Goal: Book appointment/travel/reservation

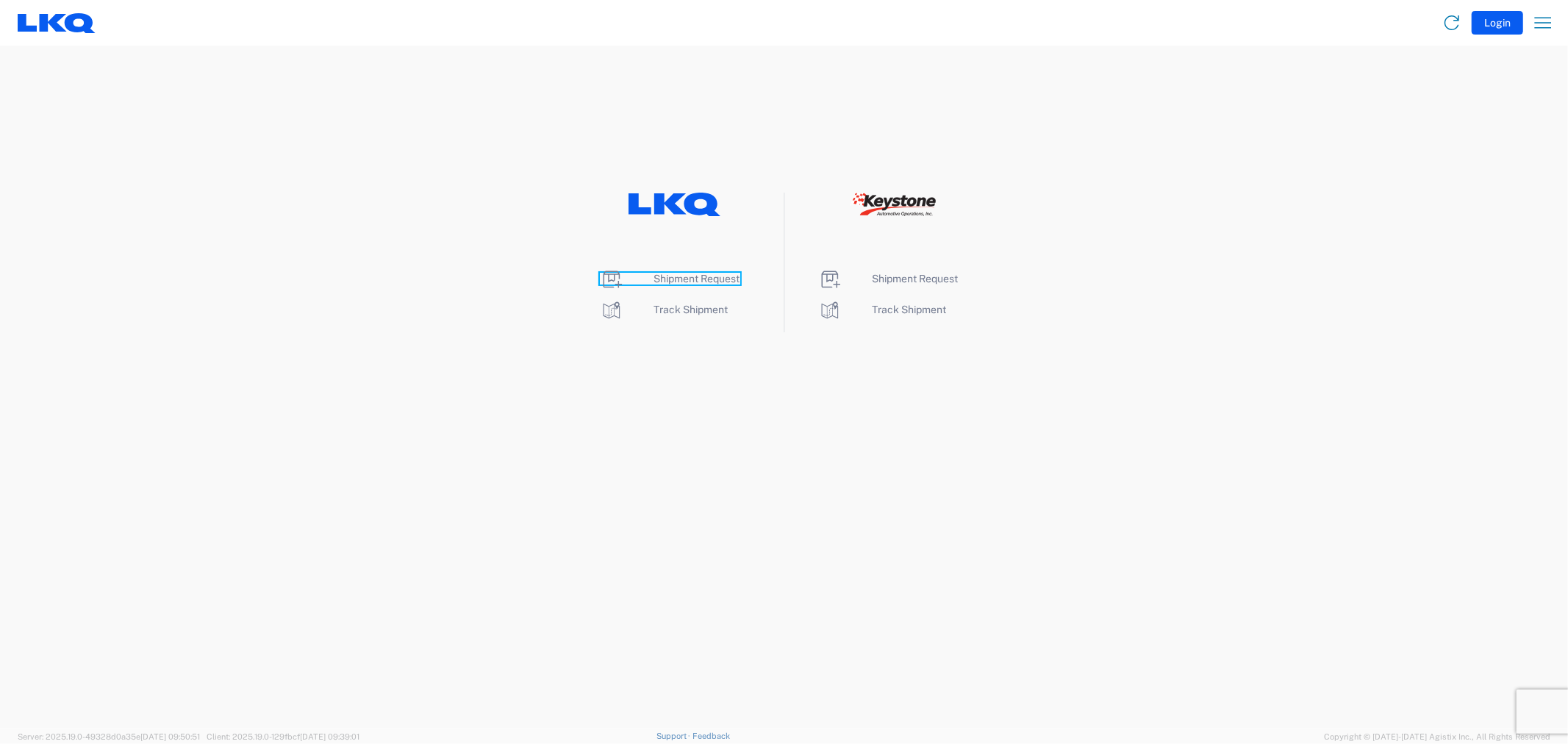
click at [684, 283] on span "Shipment Request" at bounding box center [697, 278] width 86 height 12
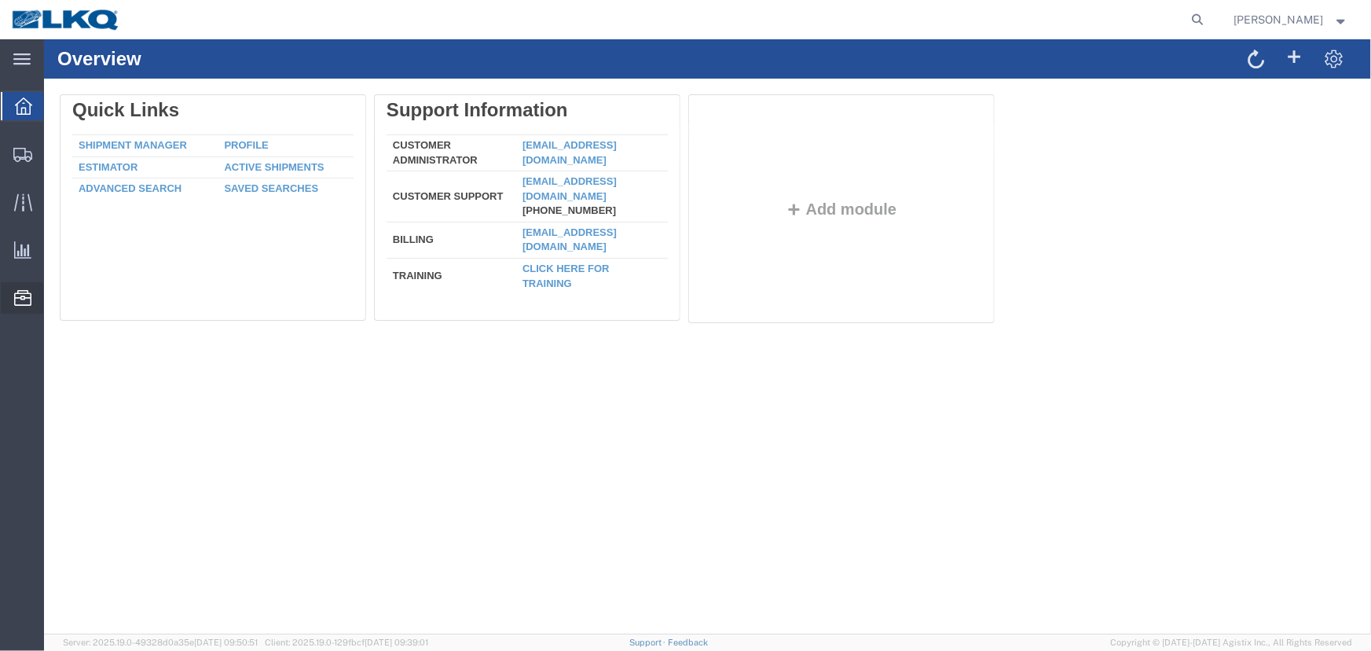
drag, startPoint x: 110, startPoint y: 394, endPoint x: 120, endPoint y: 383, distance: 15.0
click at [0, 0] on span "Location Appointment" at bounding box center [0, 0] width 0 height 0
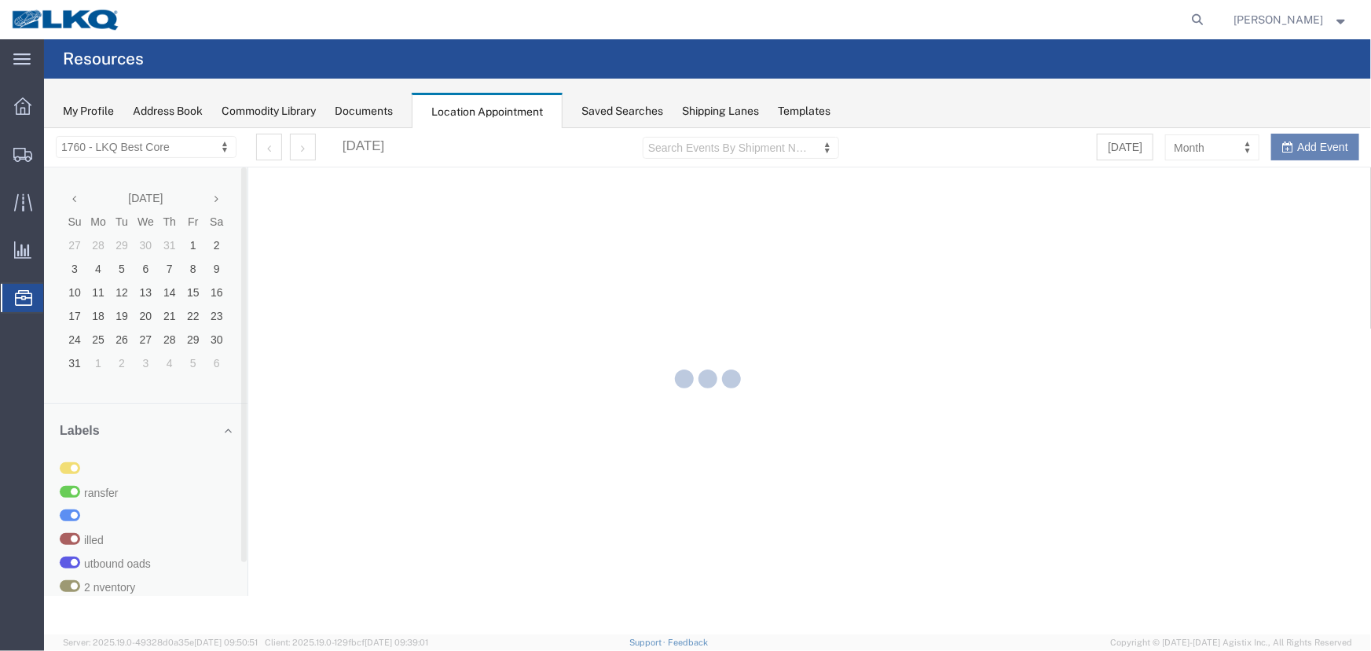
select select "27634"
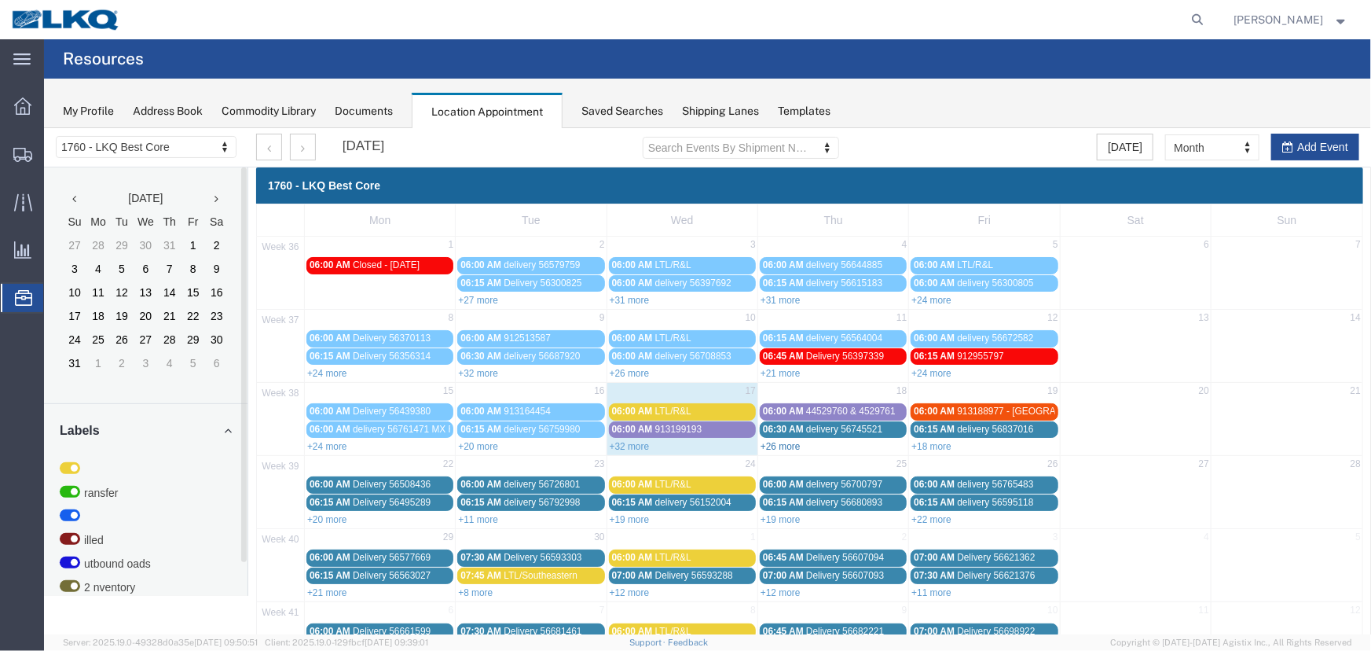
click at [767, 443] on link "+26 more" at bounding box center [780, 445] width 40 height 11
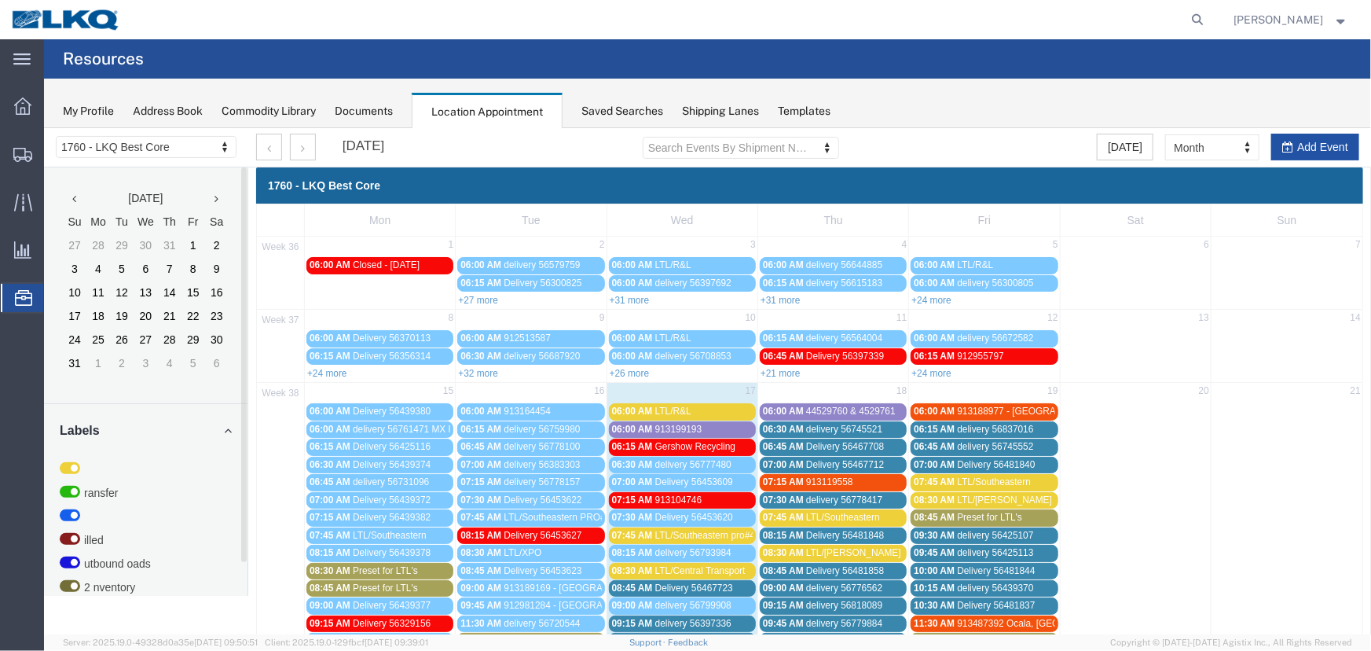
click at [1291, 147] on button "Add Event" at bounding box center [1314, 146] width 88 height 27
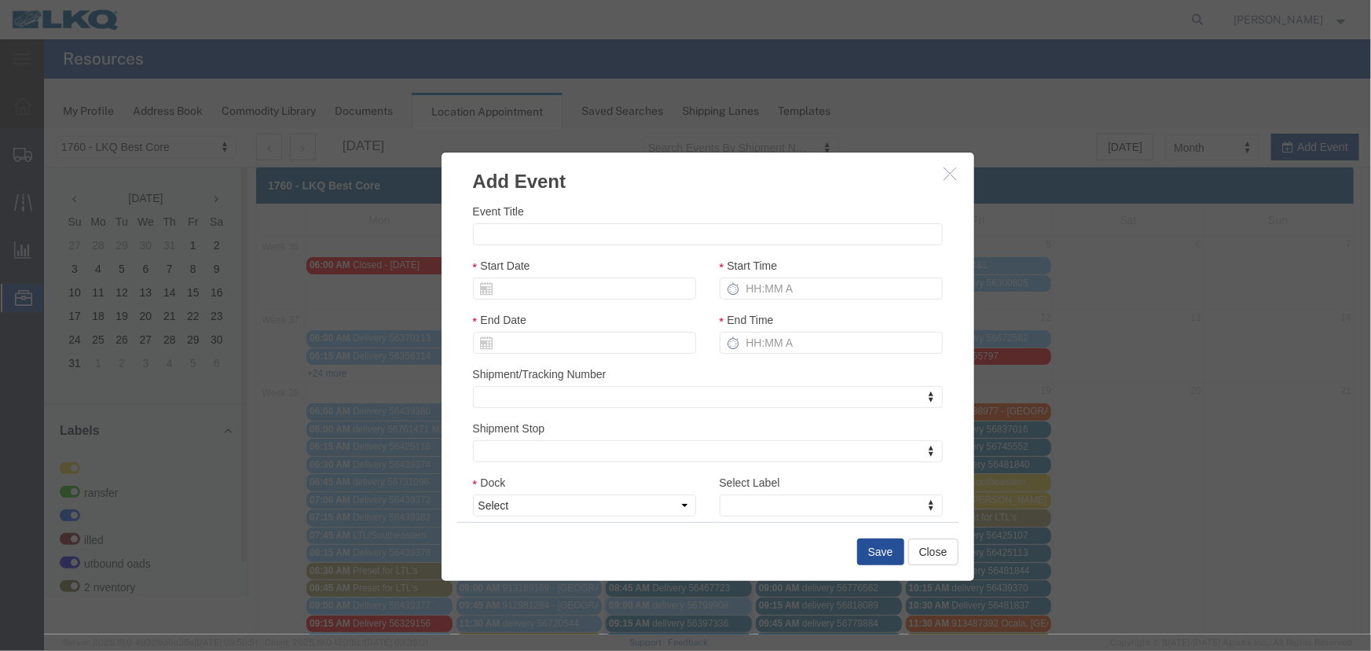
click at [515, 220] on div "Event Title" at bounding box center [707, 223] width 470 height 42
click at [510, 234] on input "Event Title" at bounding box center [707, 233] width 470 height 22
type input "LTL/Central transport"
drag, startPoint x: 617, startPoint y: 501, endPoint x: 605, endPoint y: 506, distance: 12.7
click at [617, 501] on select "Select 1760 - LKQ Best Core 1760 - Outbound Loads" at bounding box center [583, 504] width 223 height 22
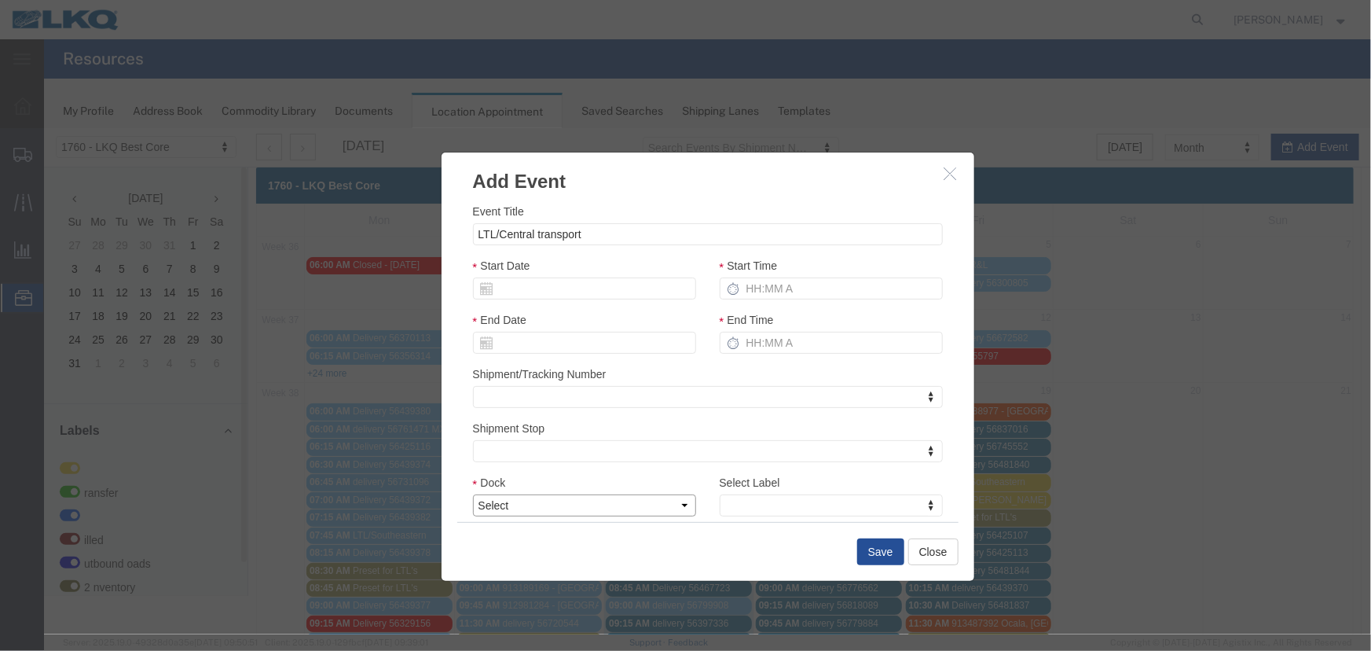
select select "1"
click at [472, 493] on select "Select 1760 - LKQ Best Core 1760 - Outbound Loads" at bounding box center [583, 504] width 223 height 22
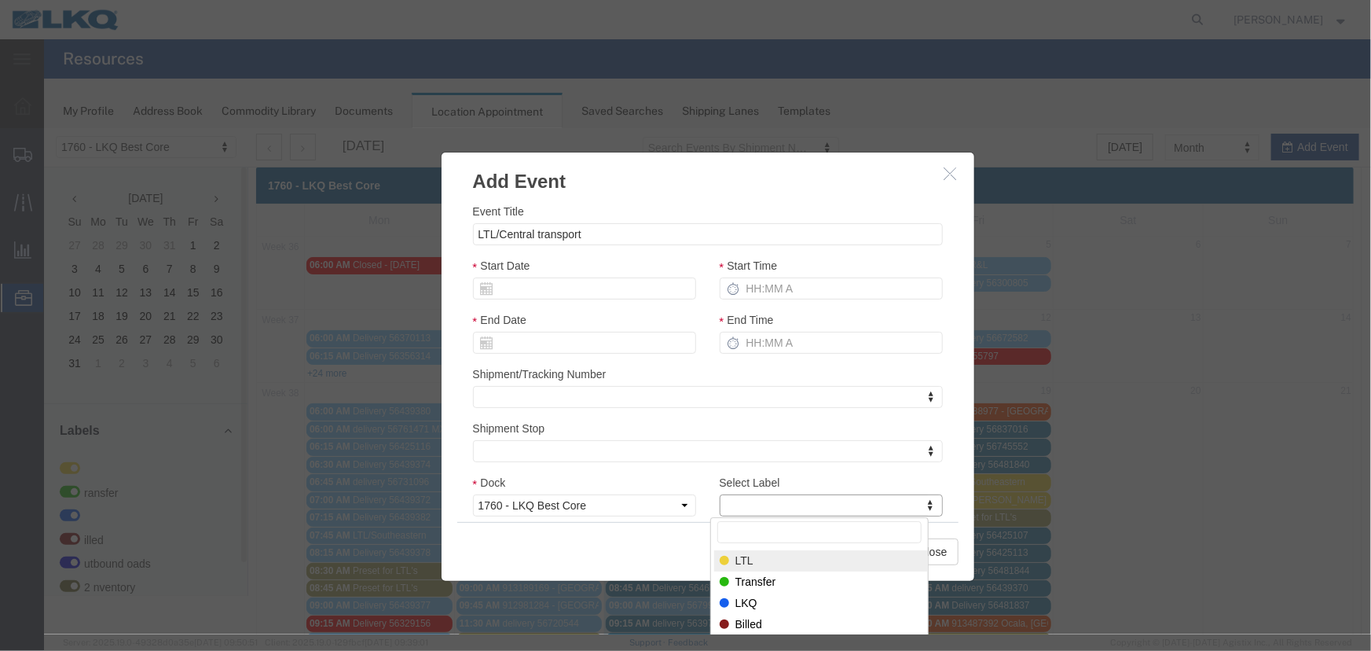
select select "25"
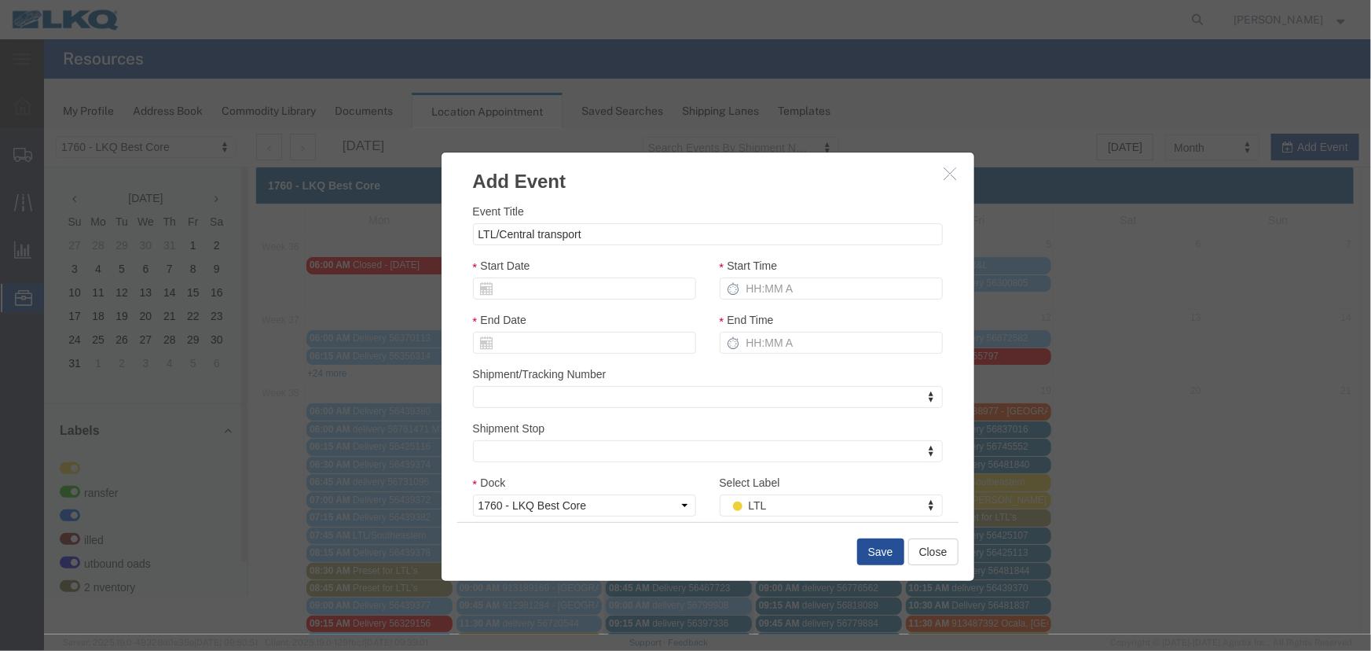
click at [573, 304] on div "Start Date" at bounding box center [583, 283] width 247 height 54
click at [568, 277] on input "Start Date" at bounding box center [583, 288] width 223 height 22
click at [582, 410] on td "18" at bounding box center [578, 410] width 24 height 24
type input "09/18/2025"
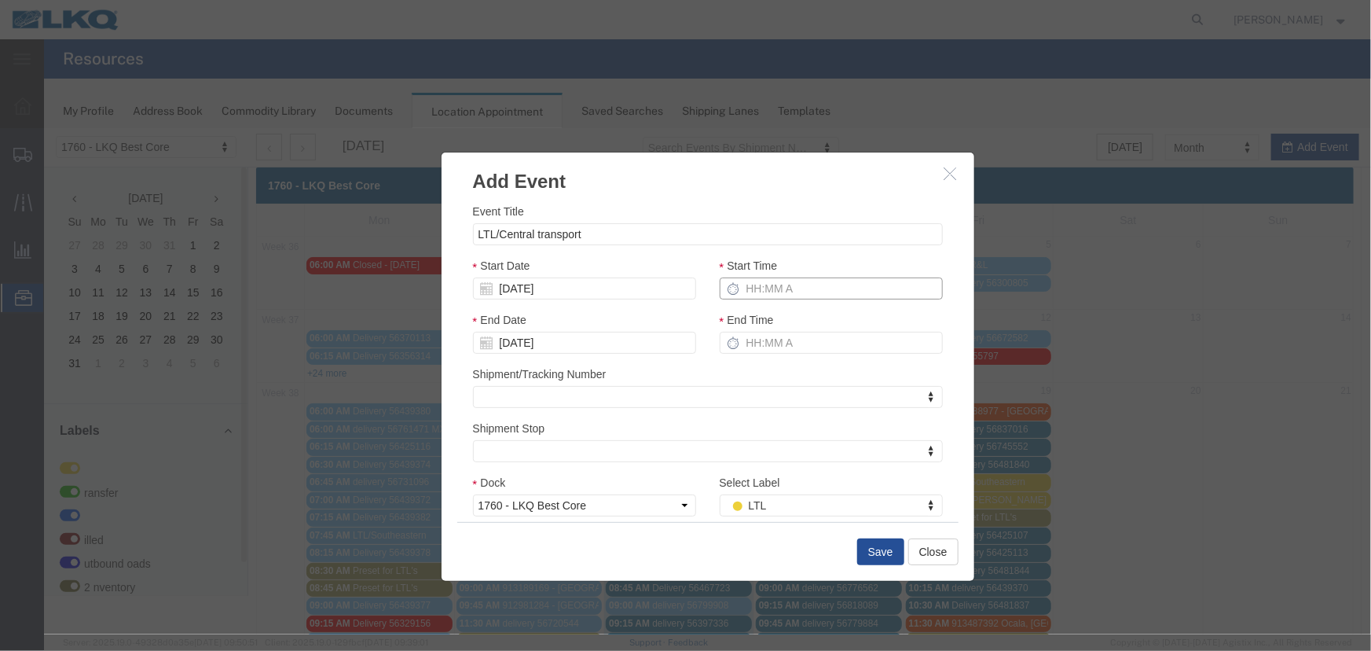
click at [745, 288] on input "Start Time" at bounding box center [830, 288] width 223 height 22
type input "9:30 AM"
type input "10:30 AM"
click at [863, 548] on button "Save" at bounding box center [879, 550] width 47 height 27
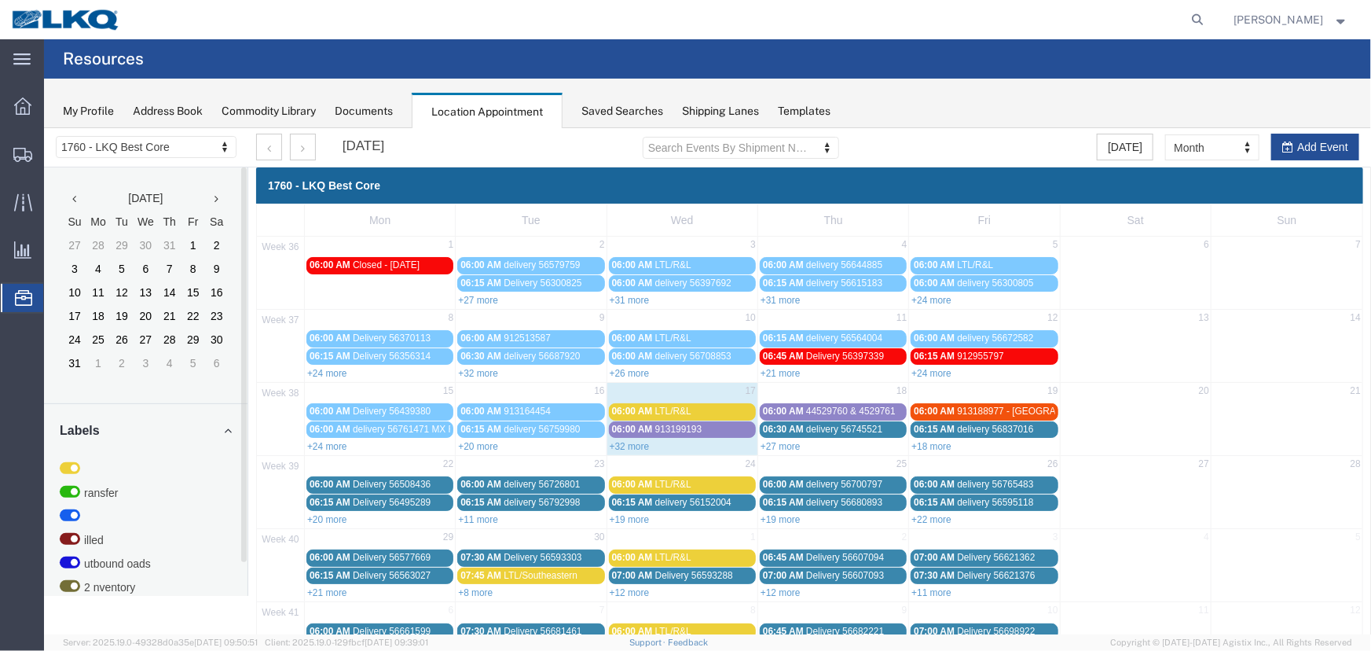
click at [618, 445] on link "+32 more" at bounding box center [629, 445] width 40 height 11
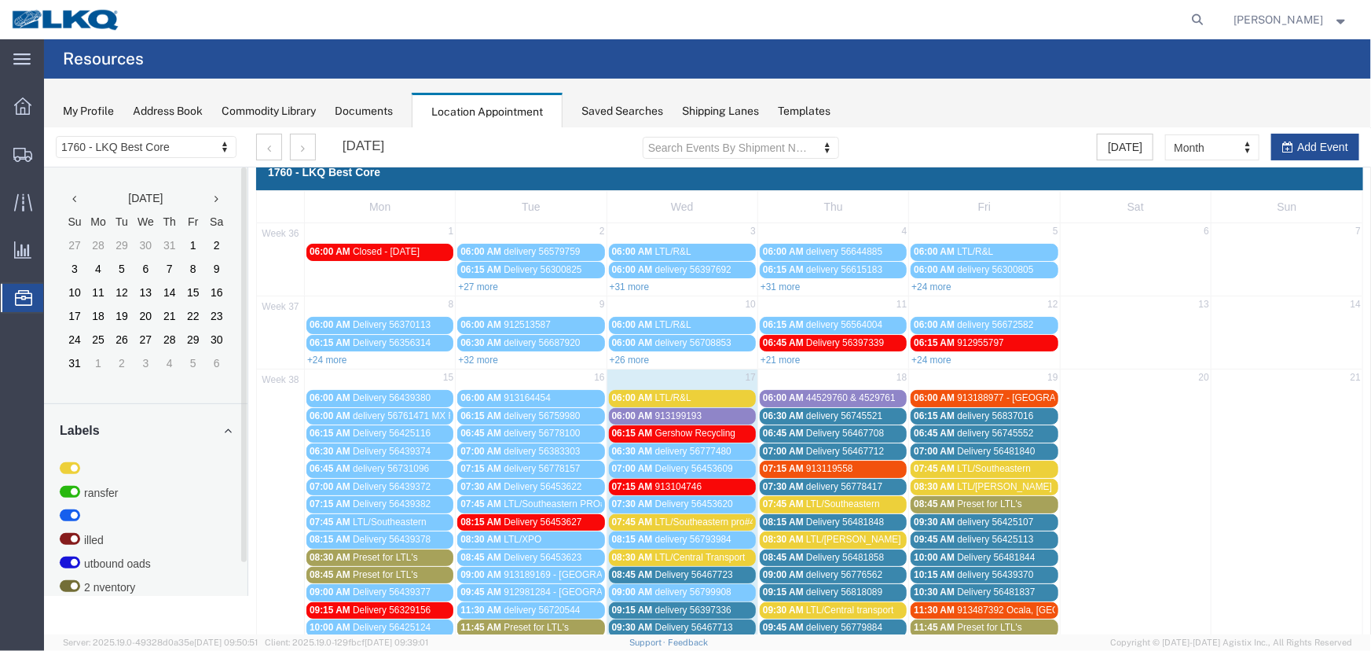
scroll to position [285, 0]
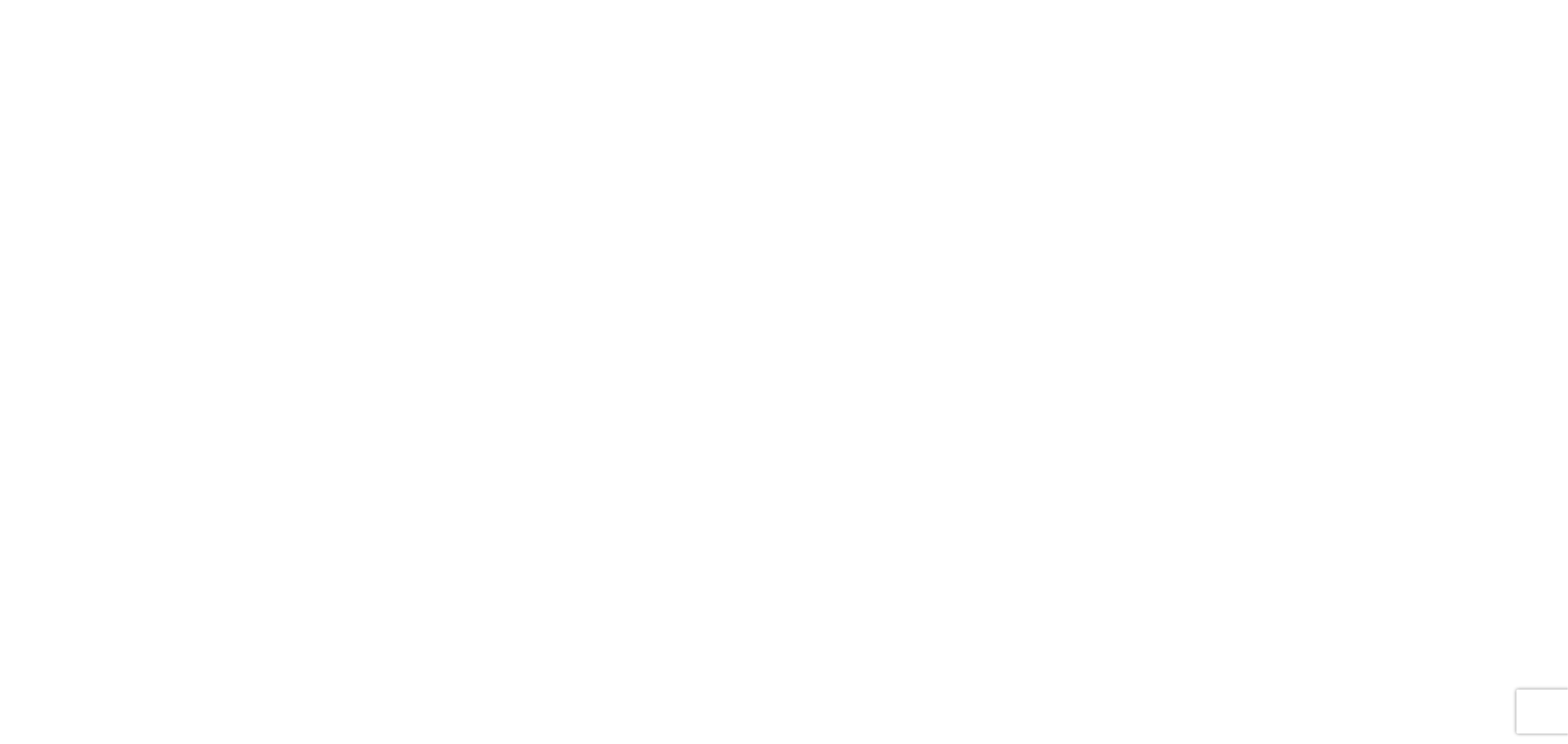
select select "FULL"
select select "LBS"
